Goal: Task Accomplishment & Management: Manage account settings

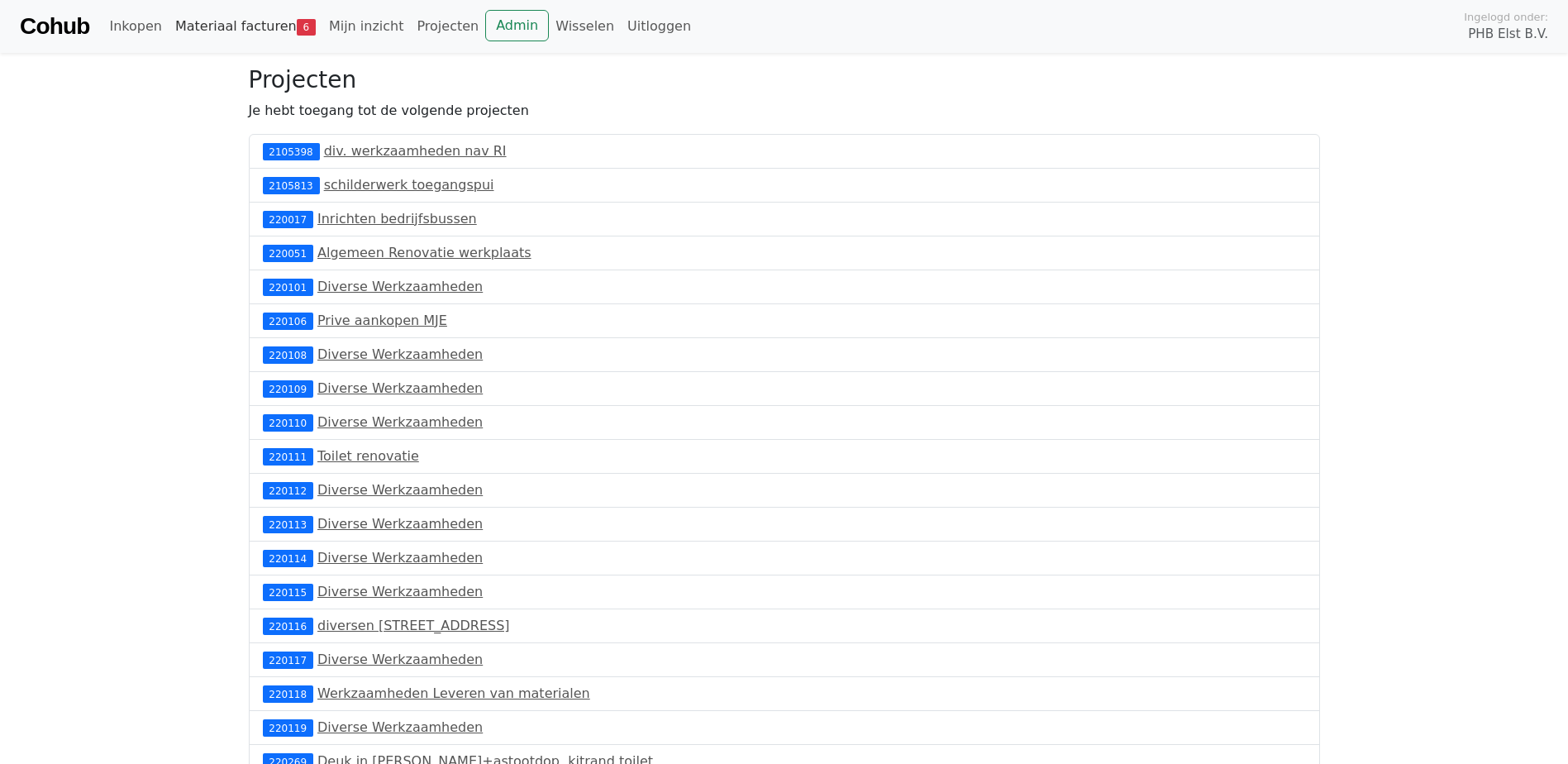
click at [228, 27] on link "Materiaal facturen 6" at bounding box center [245, 27] width 154 height 33
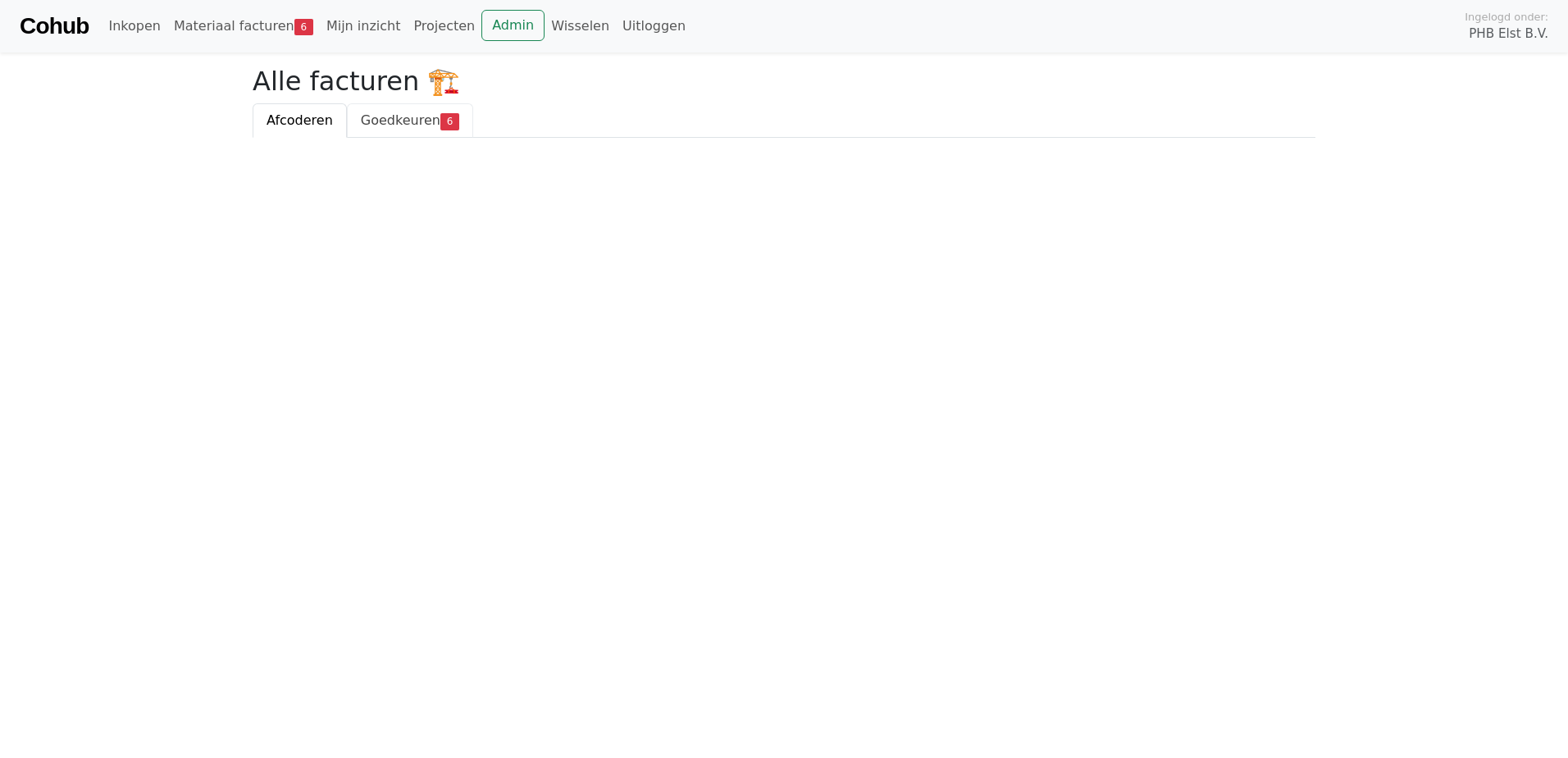
click at [401, 120] on span "Goedkeuren" at bounding box center [400, 120] width 79 height 16
